Goal: Communication & Community: Answer question/provide support

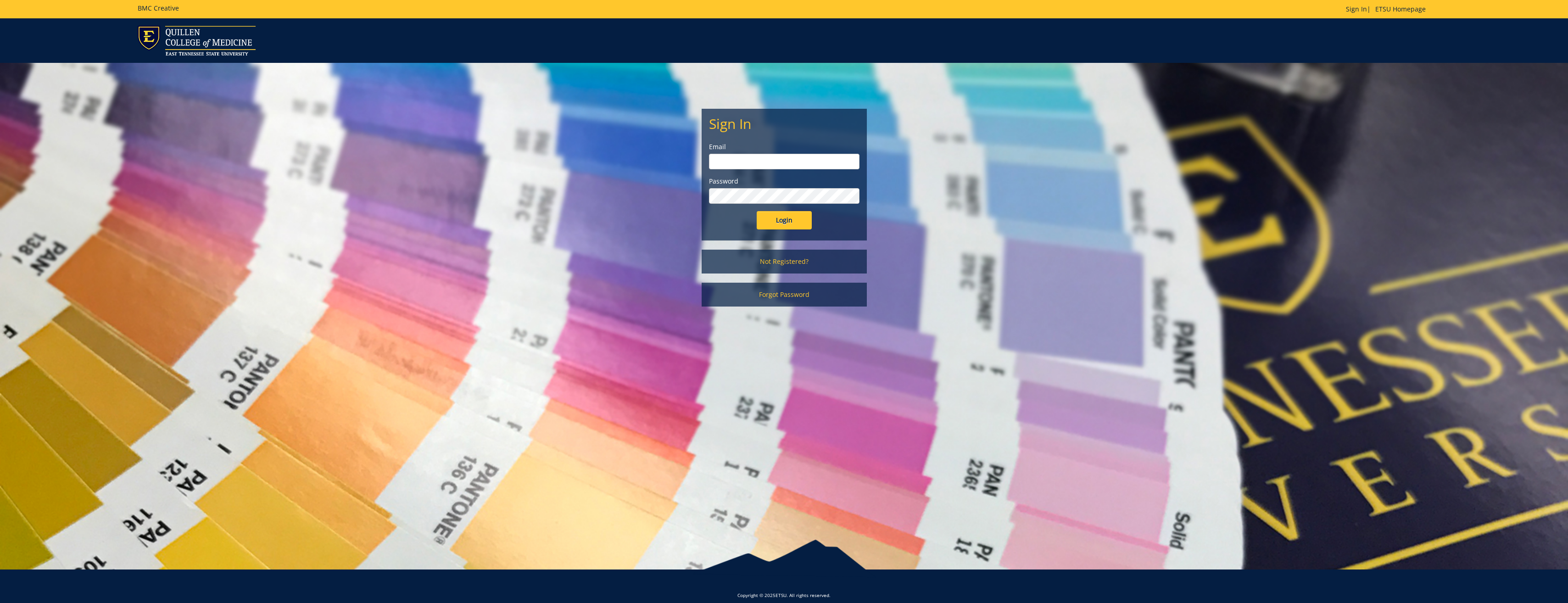
type input "[PERSON_NAME][EMAIL_ADDRESS][DOMAIN_NAME]"
click at [780, 225] on input "Login" at bounding box center [784, 220] width 55 height 18
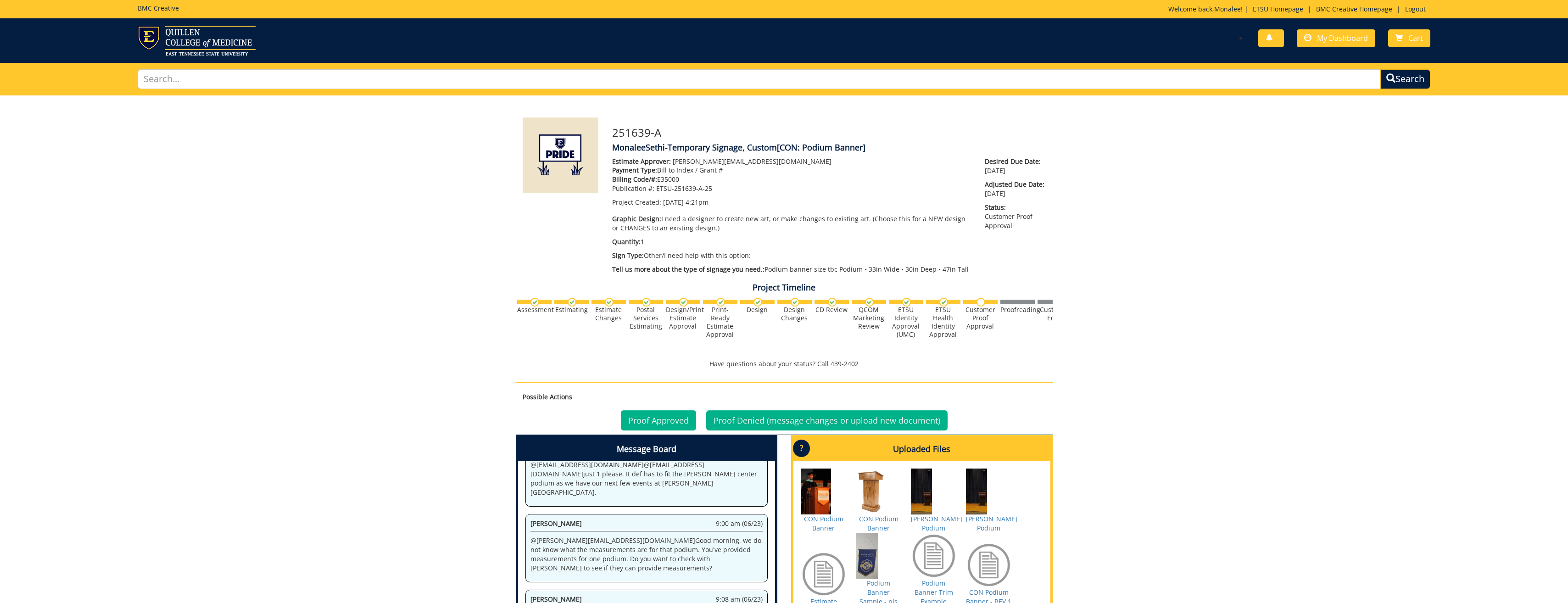
scroll to position [148, 0]
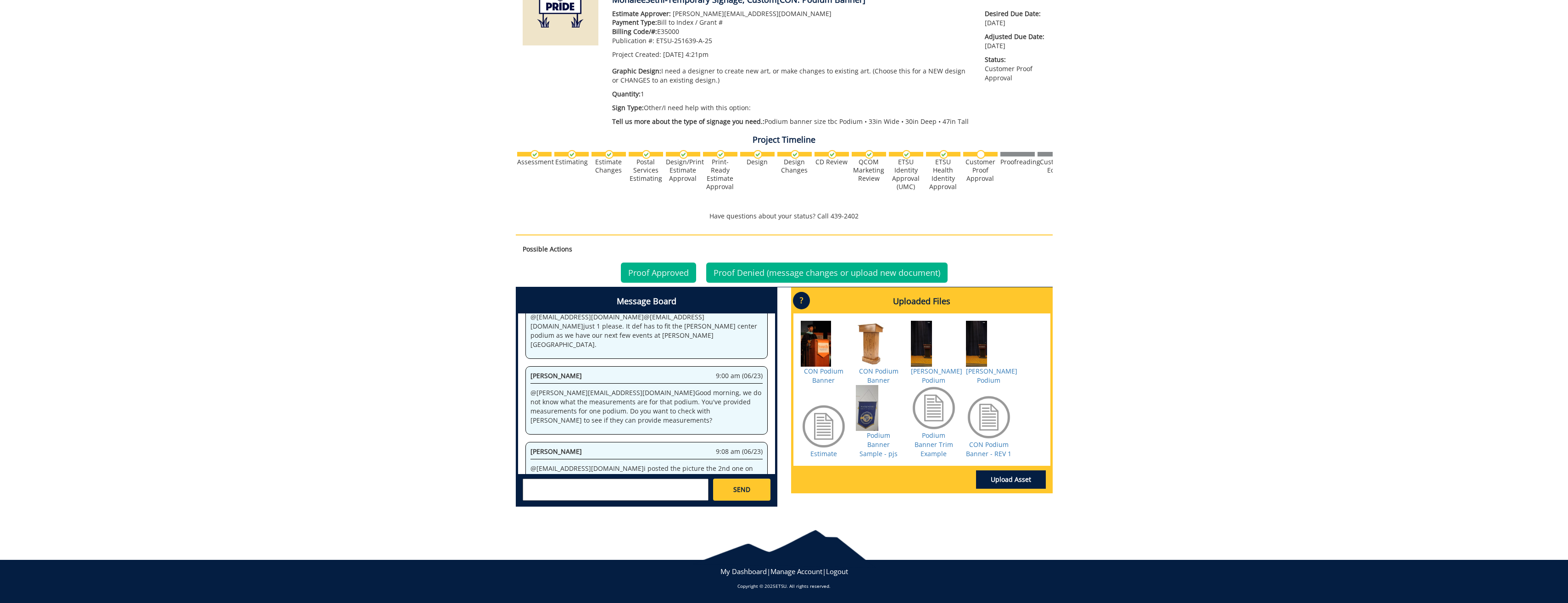
click at [547, 482] on textarea at bounding box center [615, 489] width 186 height 22
click at [550, 495] on strong "[PERSON_NAME]" at bounding box center [561, 497] width 51 height 9
type textarea "@[EMAIL_ADDRESS][DOMAIN_NAME] let's close this project for now. Thanks for your…"
click at [749, 490] on span "SEND" at bounding box center [742, 489] width 17 height 9
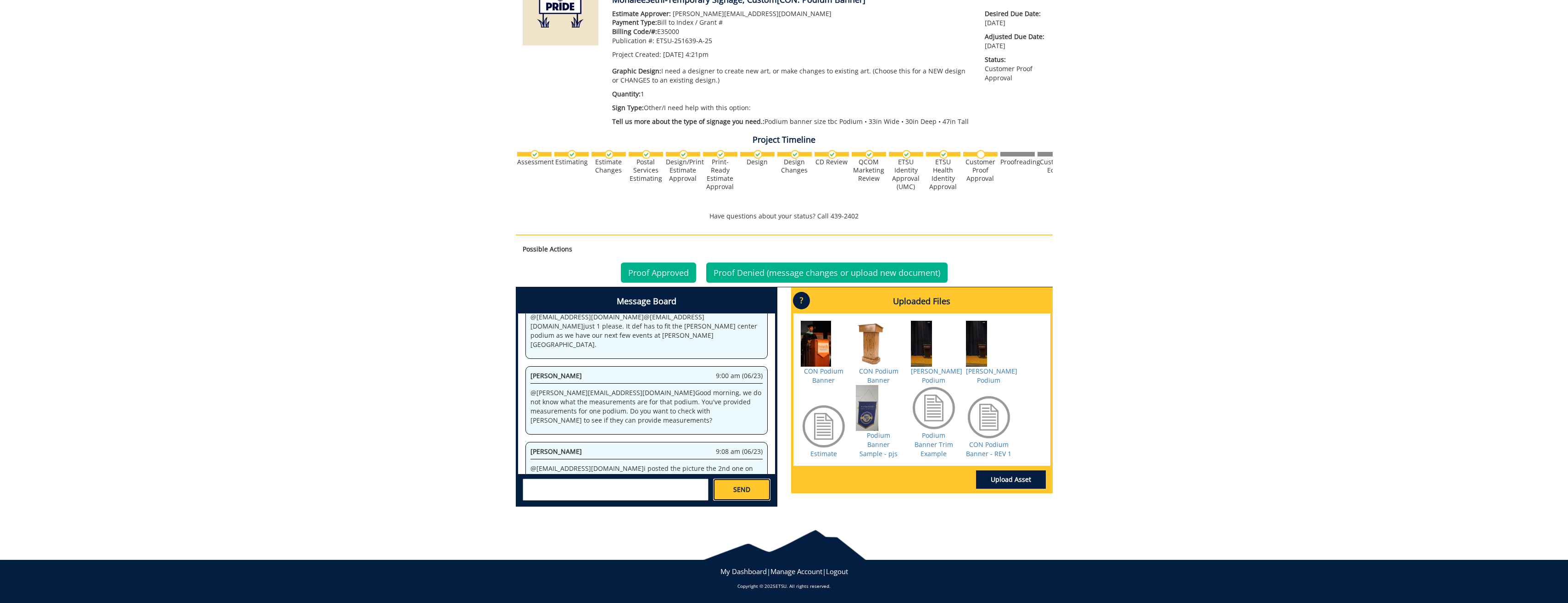
scroll to position [1017, 0]
